Goal: Task Accomplishment & Management: Manage account settings

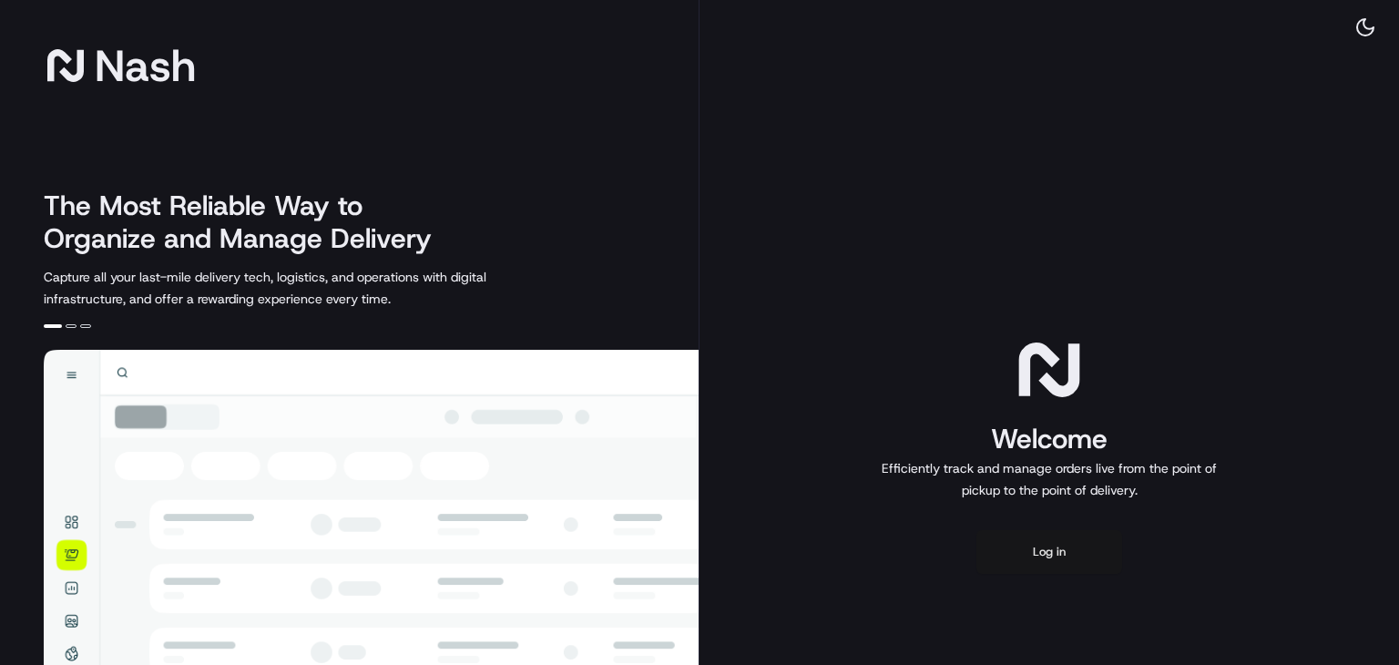
click at [1044, 546] on button "Log in" at bounding box center [1049, 552] width 146 height 44
